Goal: Task Accomplishment & Management: Manage account settings

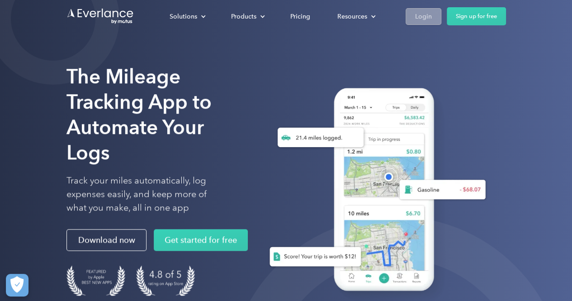
click at [433, 14] on link "Login" at bounding box center [424, 16] width 36 height 17
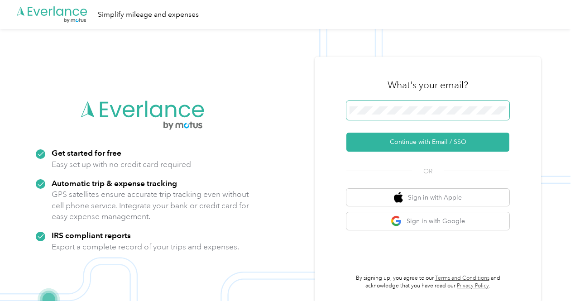
click at [418, 105] on span at bounding box center [427, 110] width 163 height 19
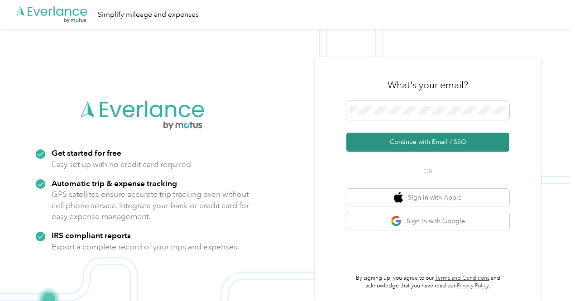
click at [428, 140] on button "Continue with Email / SSO" at bounding box center [427, 142] width 163 height 19
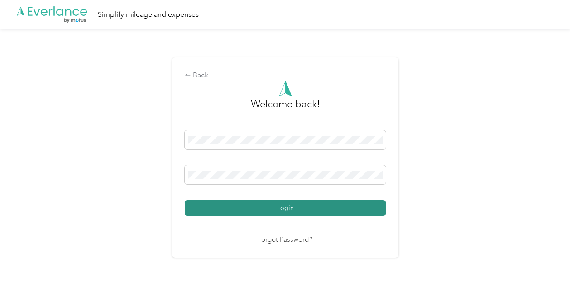
click at [286, 206] on button "Login" at bounding box center [285, 208] width 201 height 16
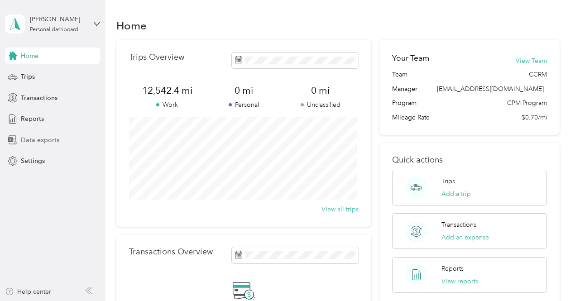
click at [39, 136] on span "Data exports" at bounding box center [40, 140] width 38 height 10
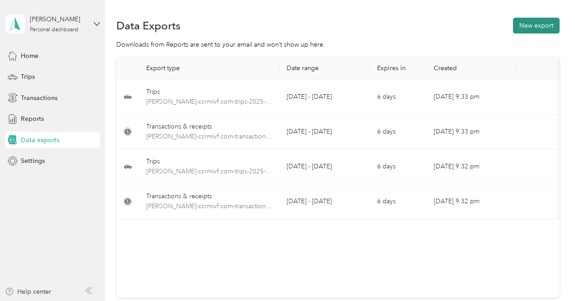
click at [535, 20] on button "New export" at bounding box center [536, 26] width 47 height 16
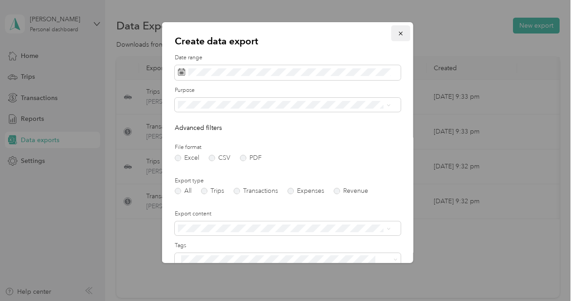
click at [397, 32] on icon "button" at bounding box center [400, 33] width 6 height 6
